Goal: Task Accomplishment & Management: Use online tool/utility

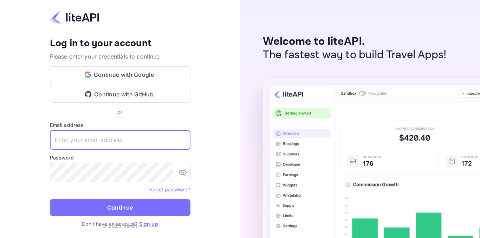
click at [123, 137] on input "text" at bounding box center [120, 140] width 140 height 20
click at [111, 144] on input "zafer.tepe@" at bounding box center [120, 140] width 140 height 20
type input "zafer.tepe@tulpars.com.tr"
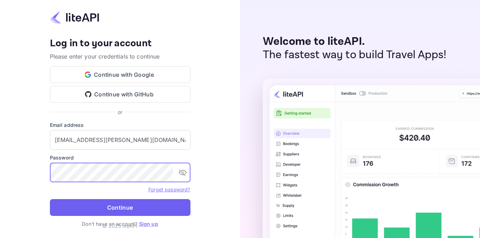
click at [143, 205] on button "Continue" at bounding box center [120, 207] width 140 height 17
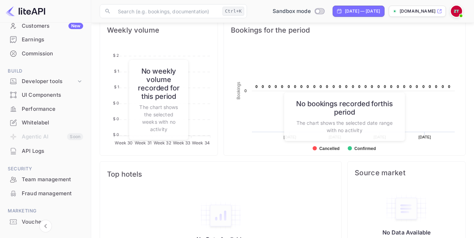
scroll to position [65, 0]
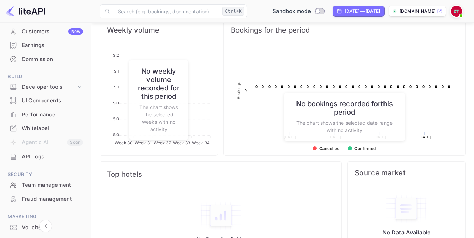
click at [38, 59] on div "Commission" at bounding box center [52, 59] width 61 height 8
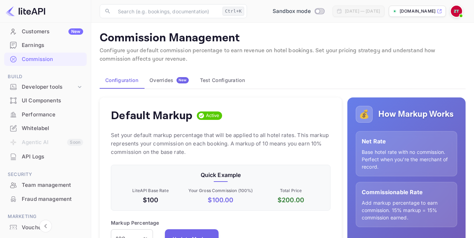
click at [172, 81] on div "Overrides New" at bounding box center [169, 80] width 39 height 6
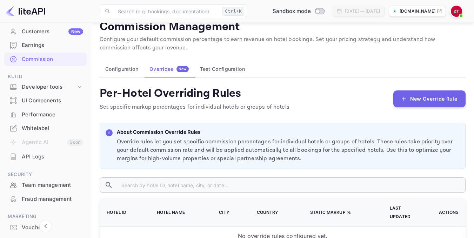
scroll to position [9, 0]
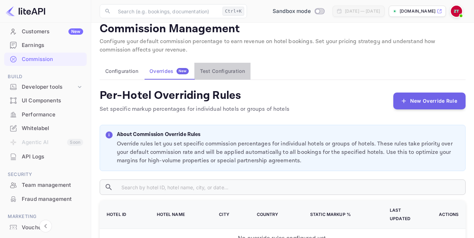
click at [215, 75] on button "Test Configuration" at bounding box center [223, 71] width 56 height 17
